Goal: Task Accomplishment & Management: Manage account settings

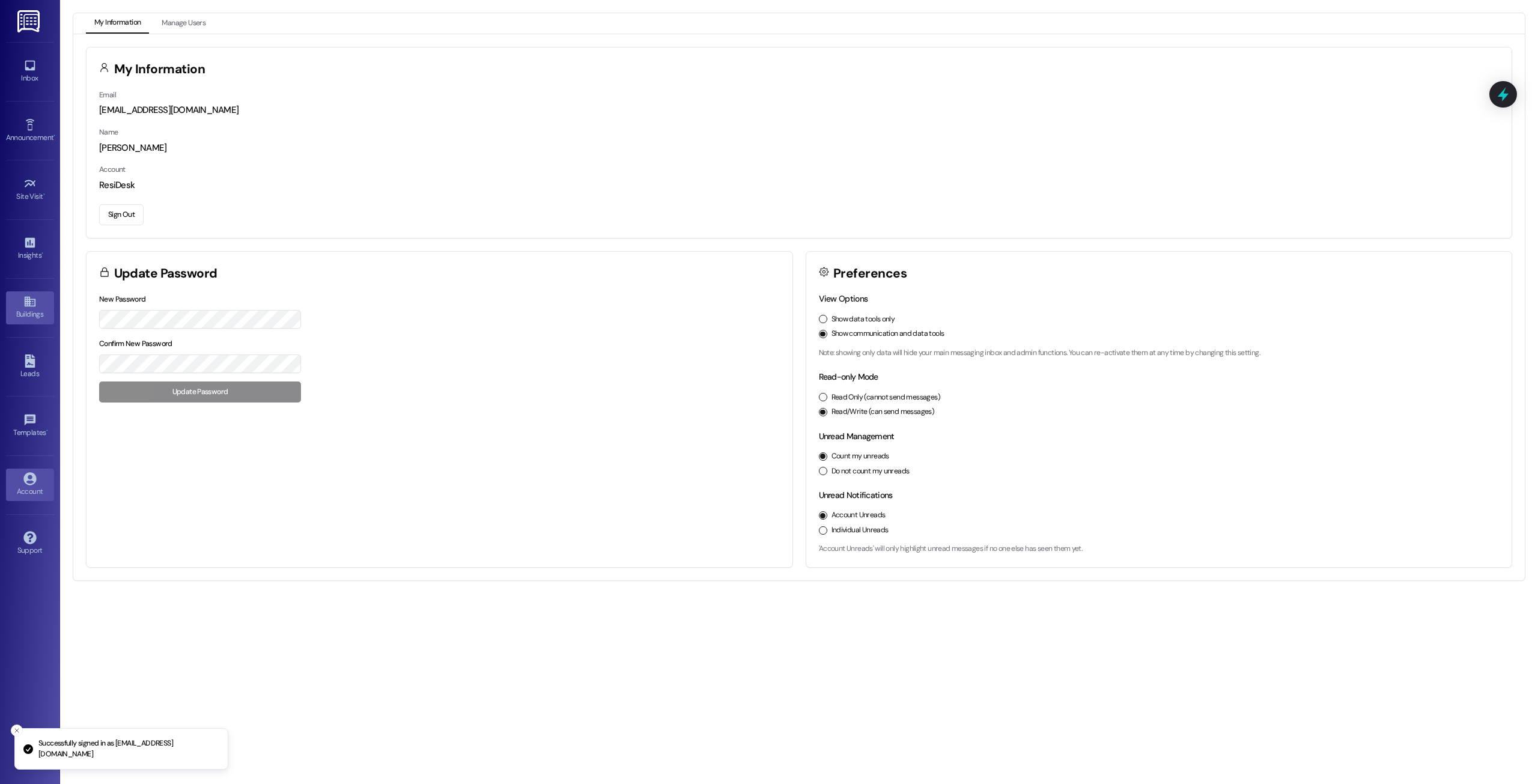
click at [24, 295] on icon at bounding box center [30, 302] width 13 height 13
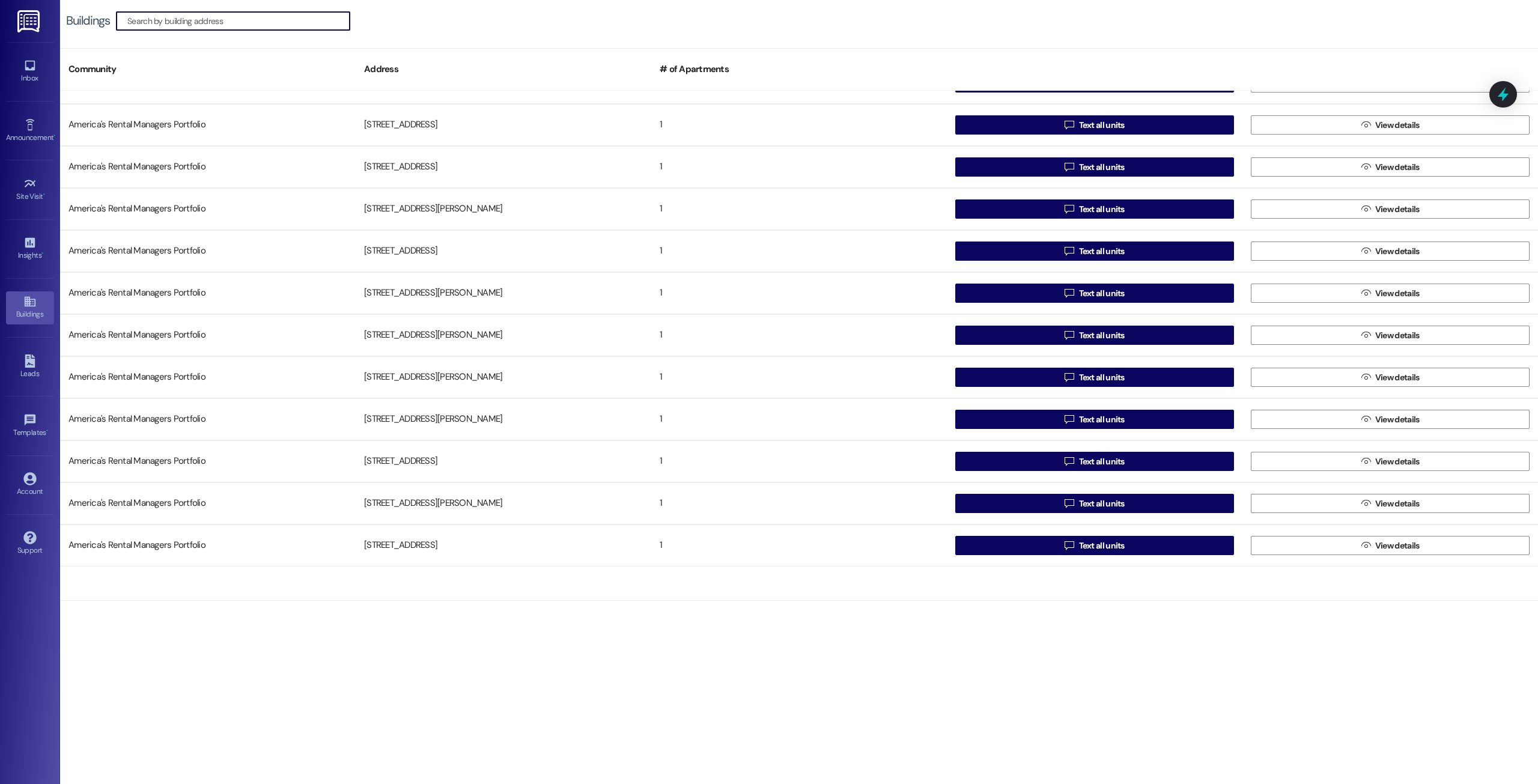
scroll to position [7090, 0]
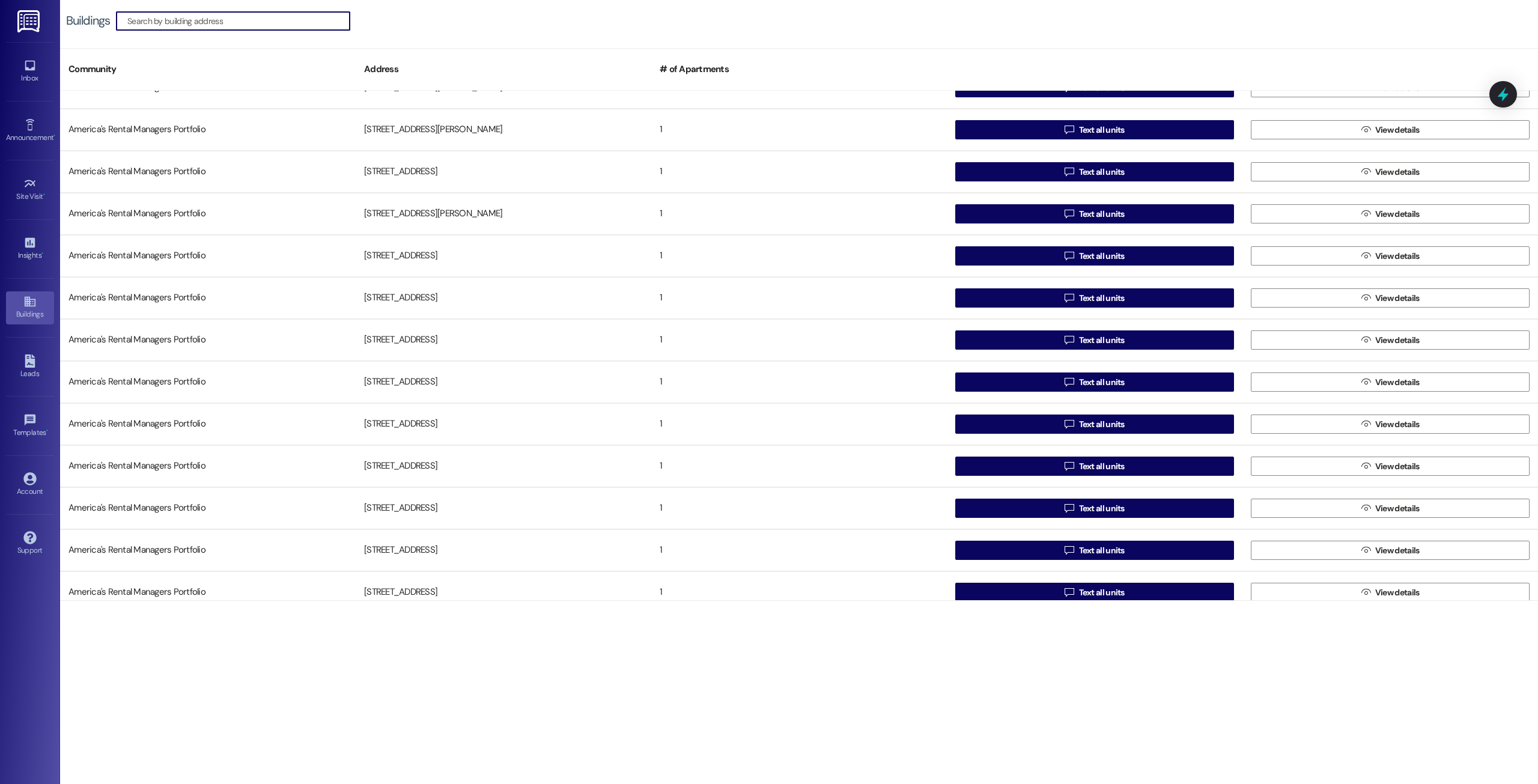
click at [29, 466] on div "Account Go to Account" at bounding box center [30, 485] width 48 height 59
click at [25, 476] on icon at bounding box center [29, 478] width 13 height 13
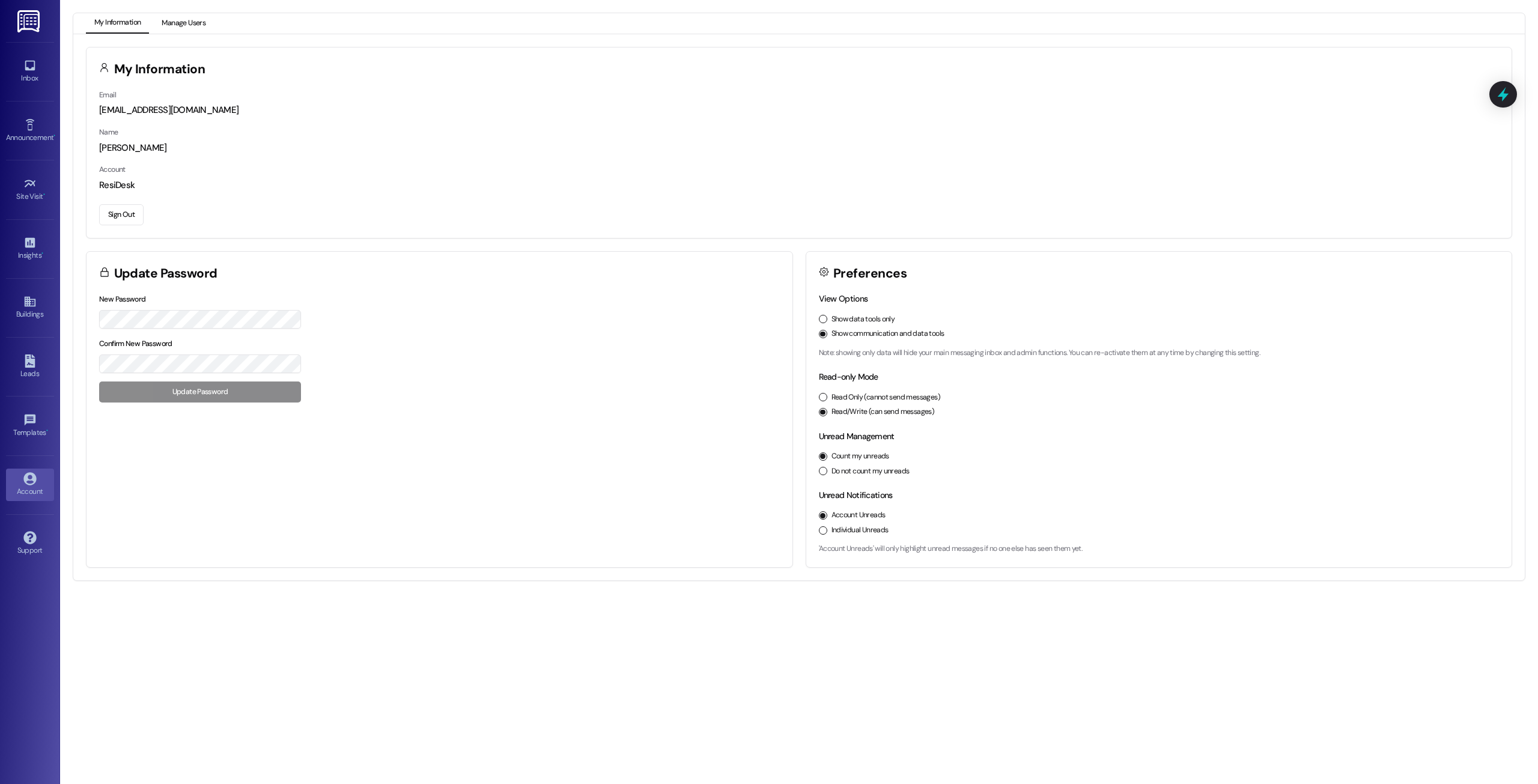
click at [182, 16] on button "Manage Users" at bounding box center [183, 23] width 61 height 20
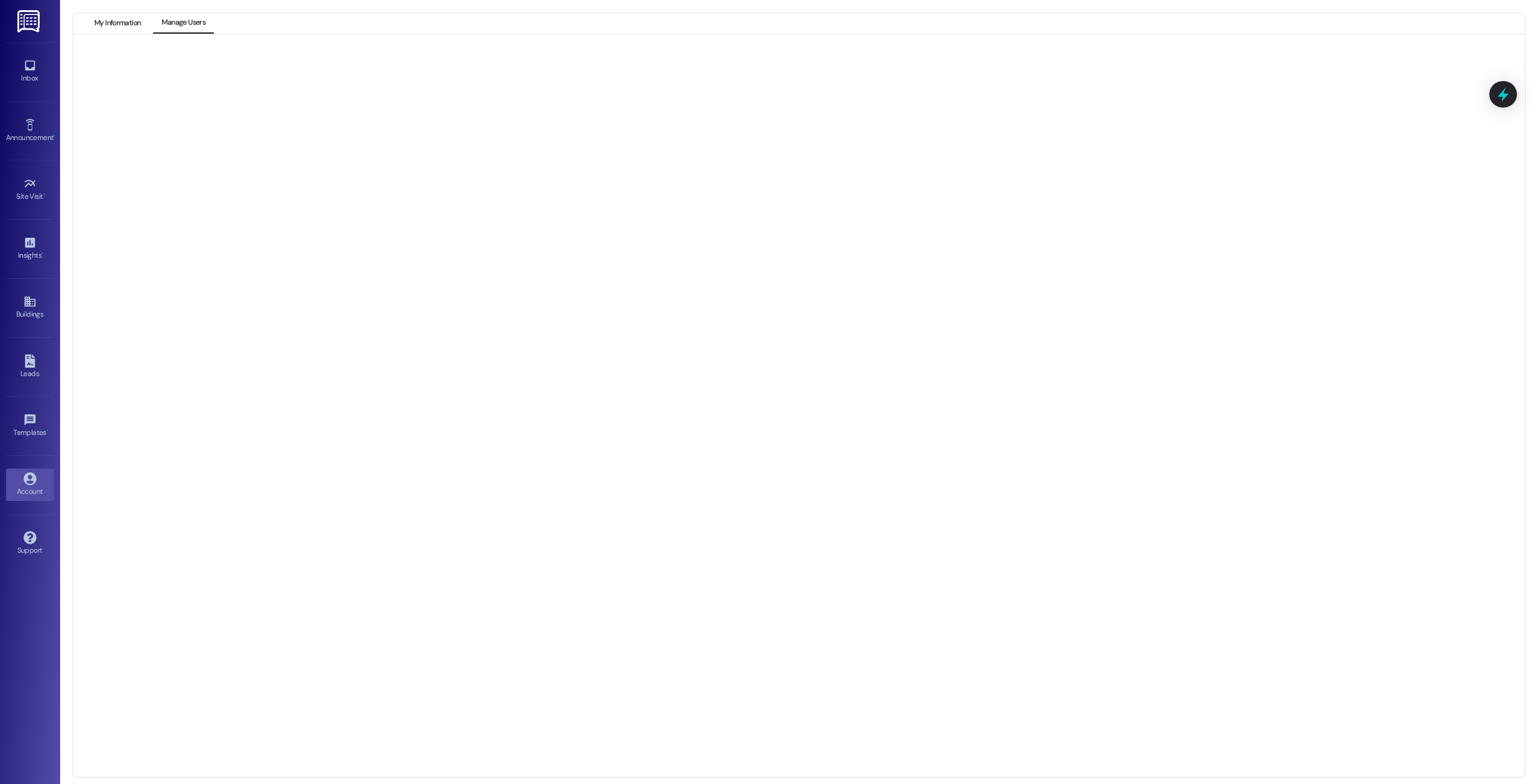
click at [125, 18] on button "My Information" at bounding box center [117, 23] width 63 height 20
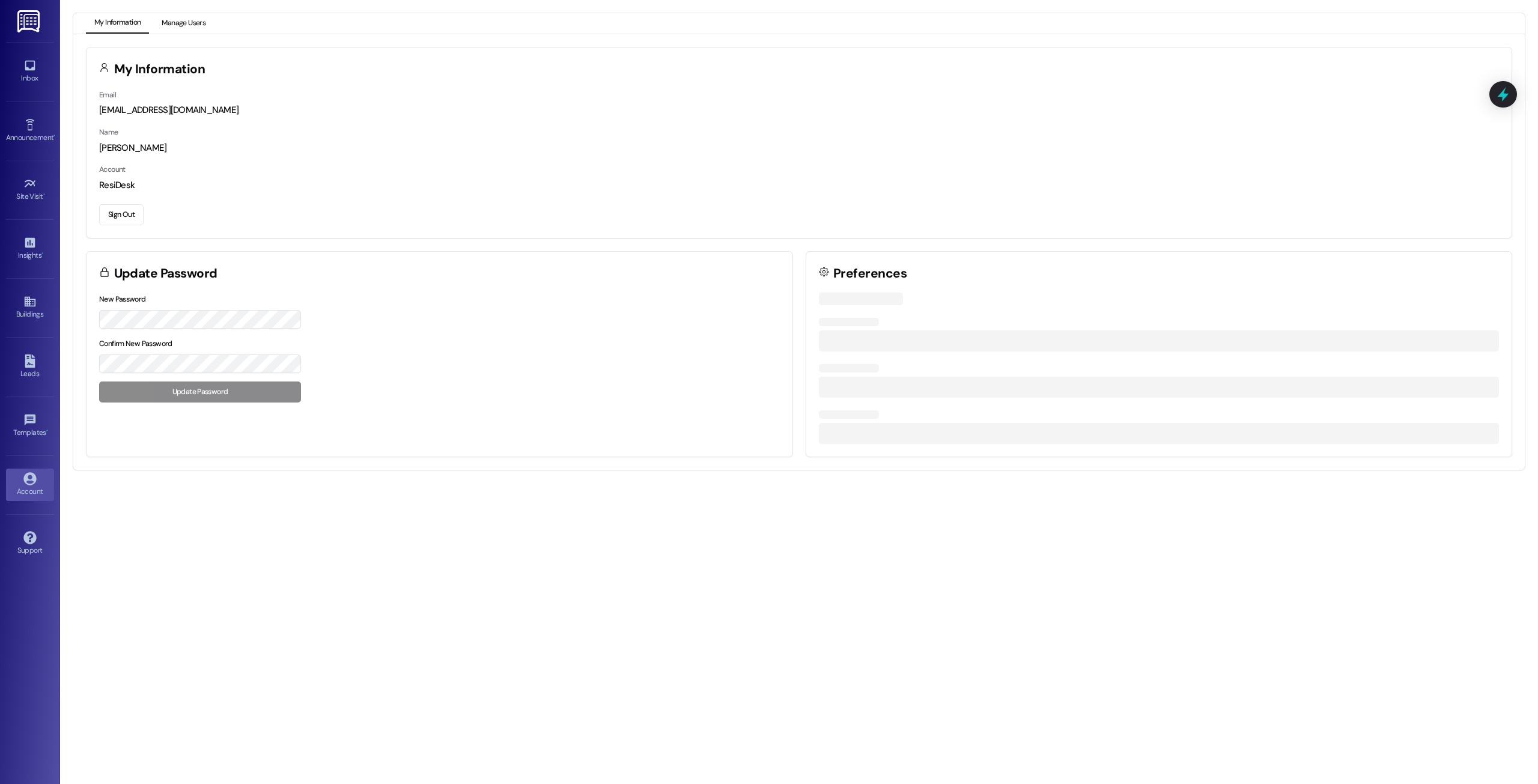
click at [198, 23] on button "Manage Users" at bounding box center [183, 23] width 61 height 20
